Goal: Transaction & Acquisition: Purchase product/service

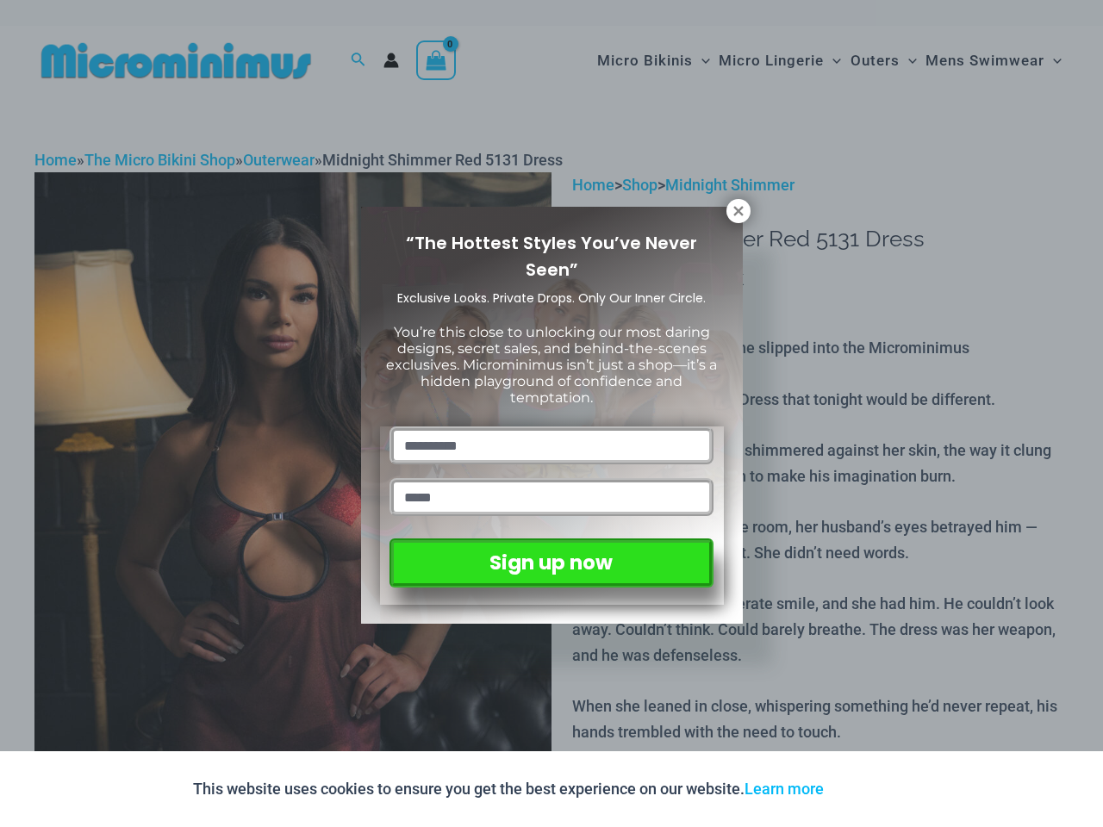
click at [551, 426] on input "text" at bounding box center [550, 445] width 323 height 38
click at [876, 789] on button "Accept" at bounding box center [873, 788] width 73 height 41
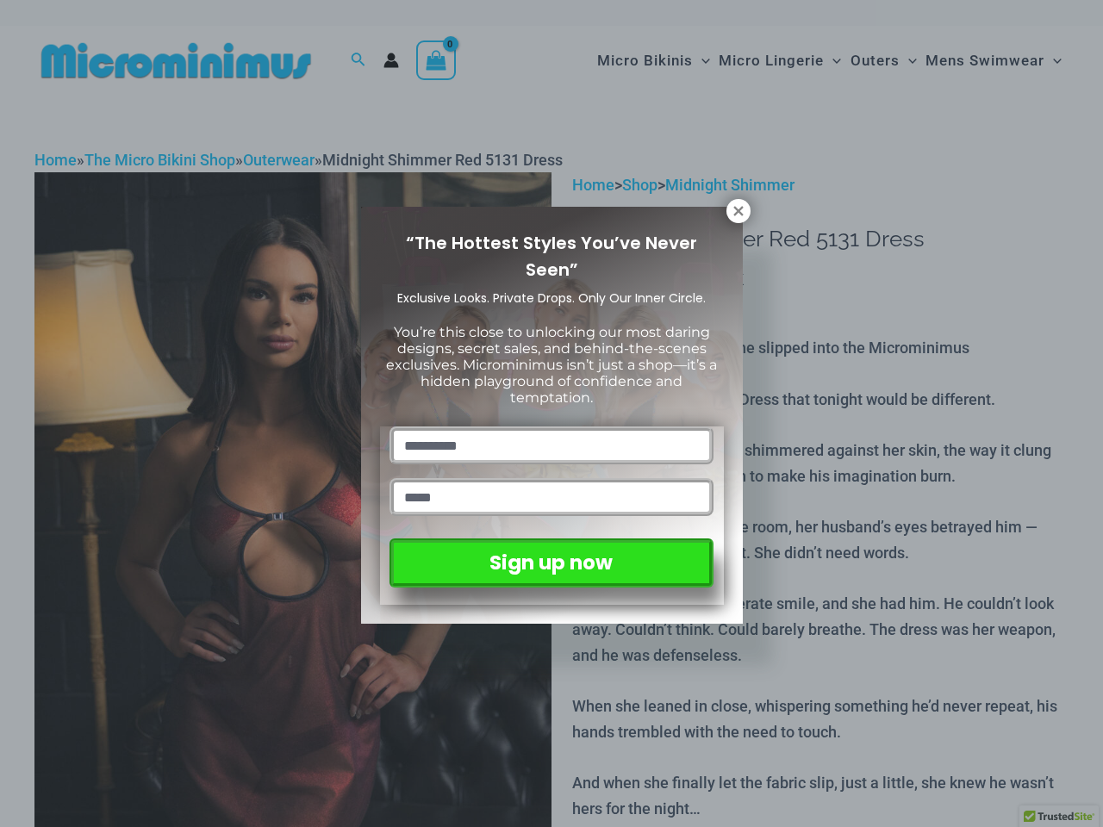
click at [551, 426] on input "text" at bounding box center [550, 445] width 323 height 38
click at [738, 211] on icon at bounding box center [737, 210] width 9 height 9
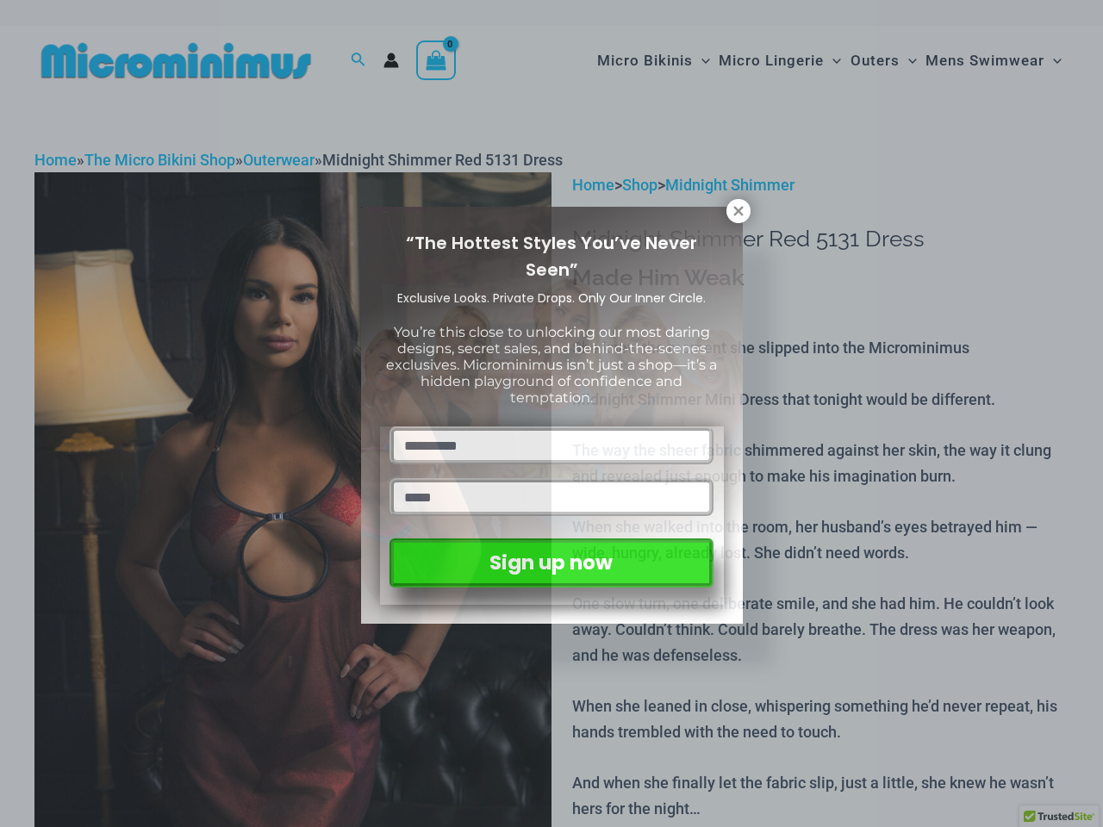
click at [738, 211] on icon at bounding box center [737, 210] width 9 height 9
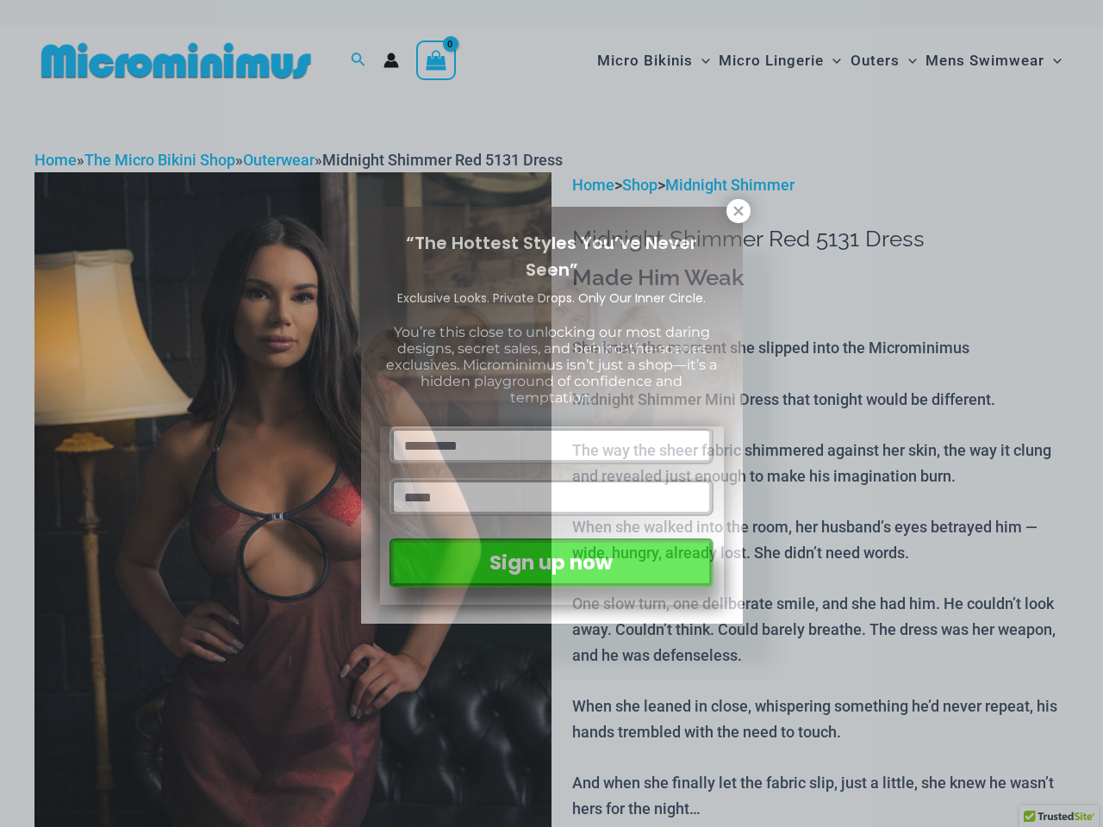
click at [737, 210] on icon at bounding box center [737, 210] width 9 height 9
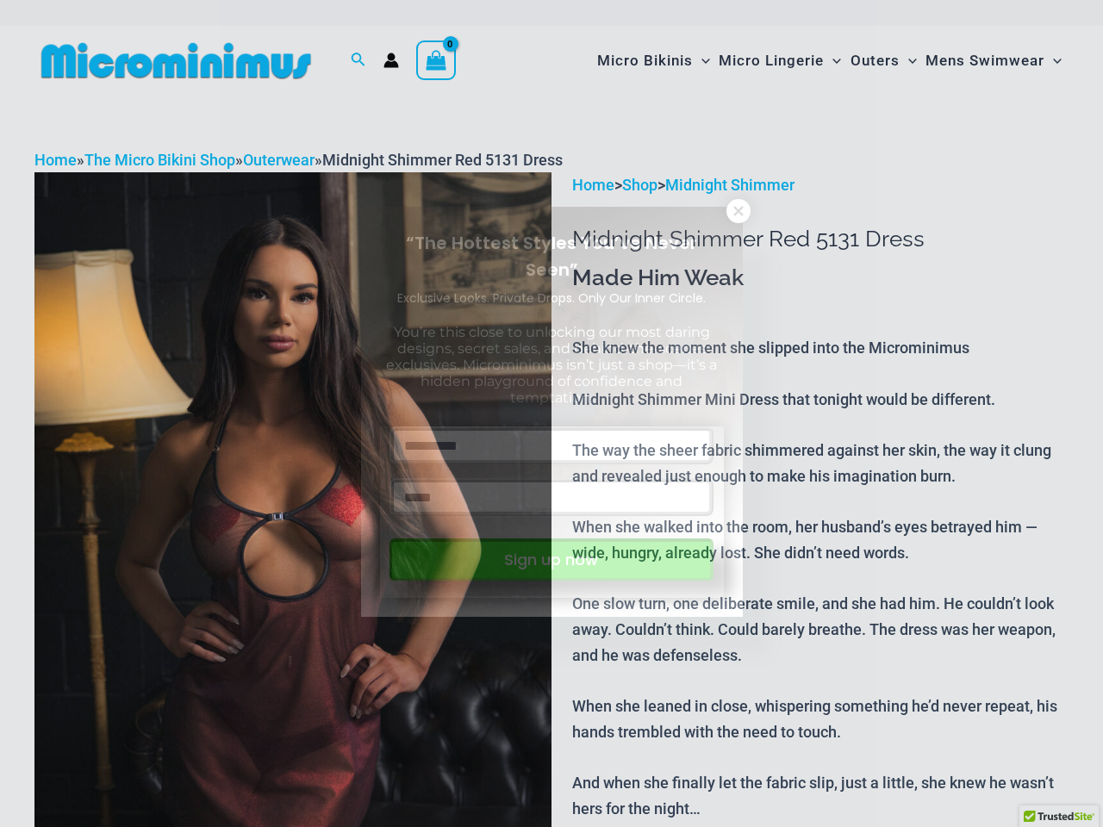
click at [551, 559] on button "Sign up now" at bounding box center [550, 559] width 323 height 42
